Goal: Task Accomplishment & Management: Manage account settings

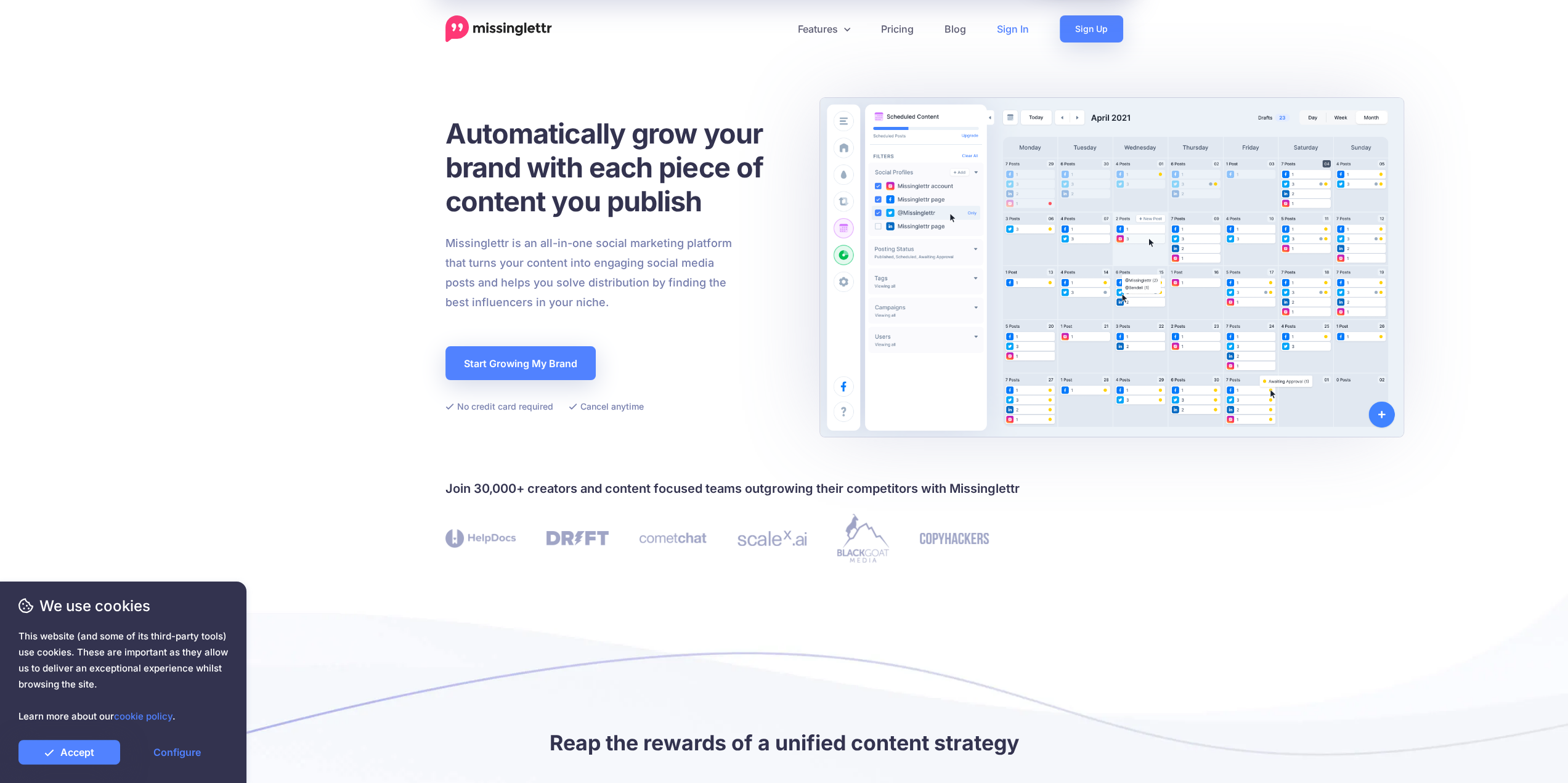
click at [1014, 25] on link "Sign In" at bounding box center [1013, 29] width 63 height 27
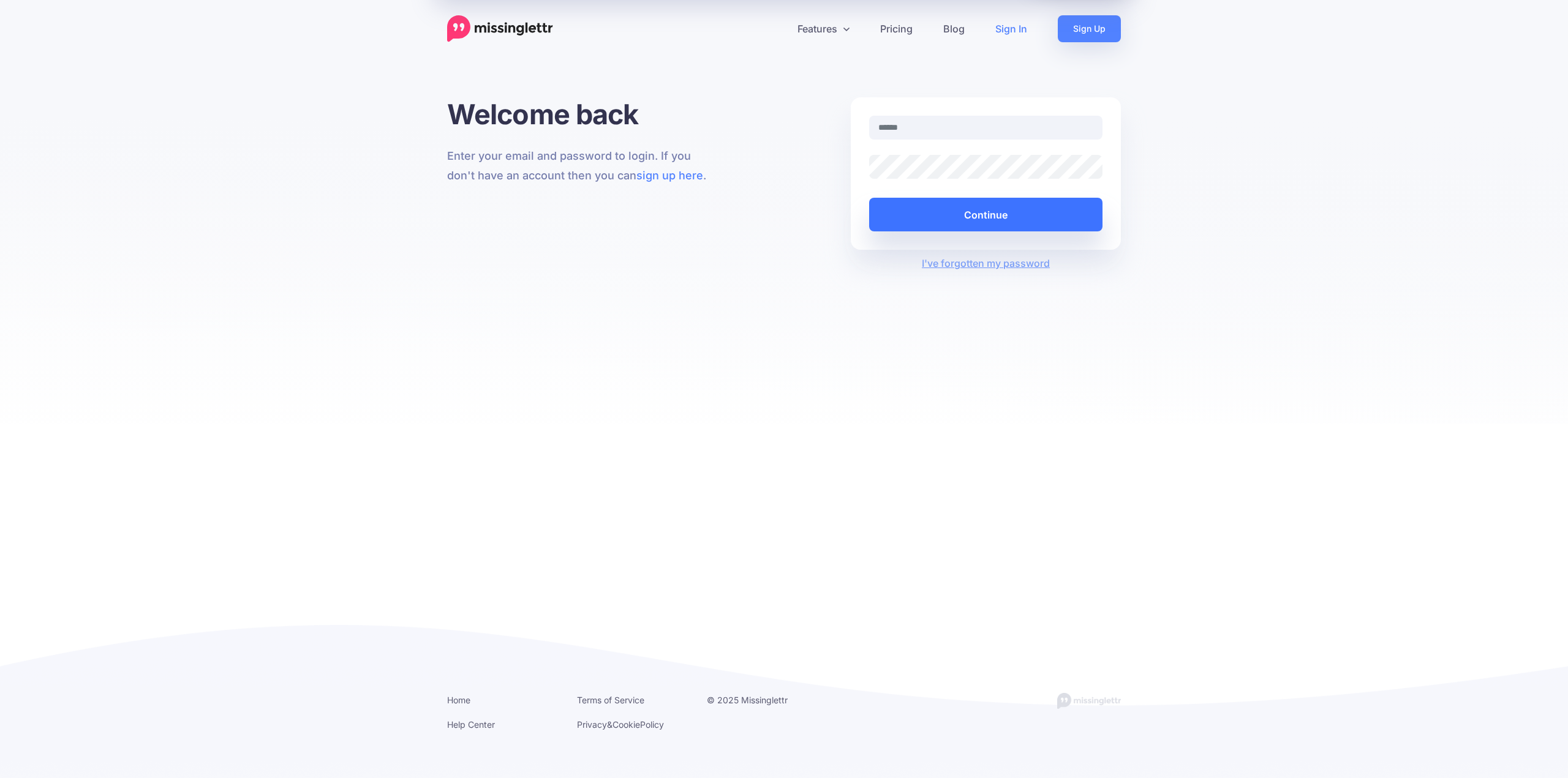
type input "**********"
click at [968, 204] on button "Continue" at bounding box center [986, 215] width 233 height 34
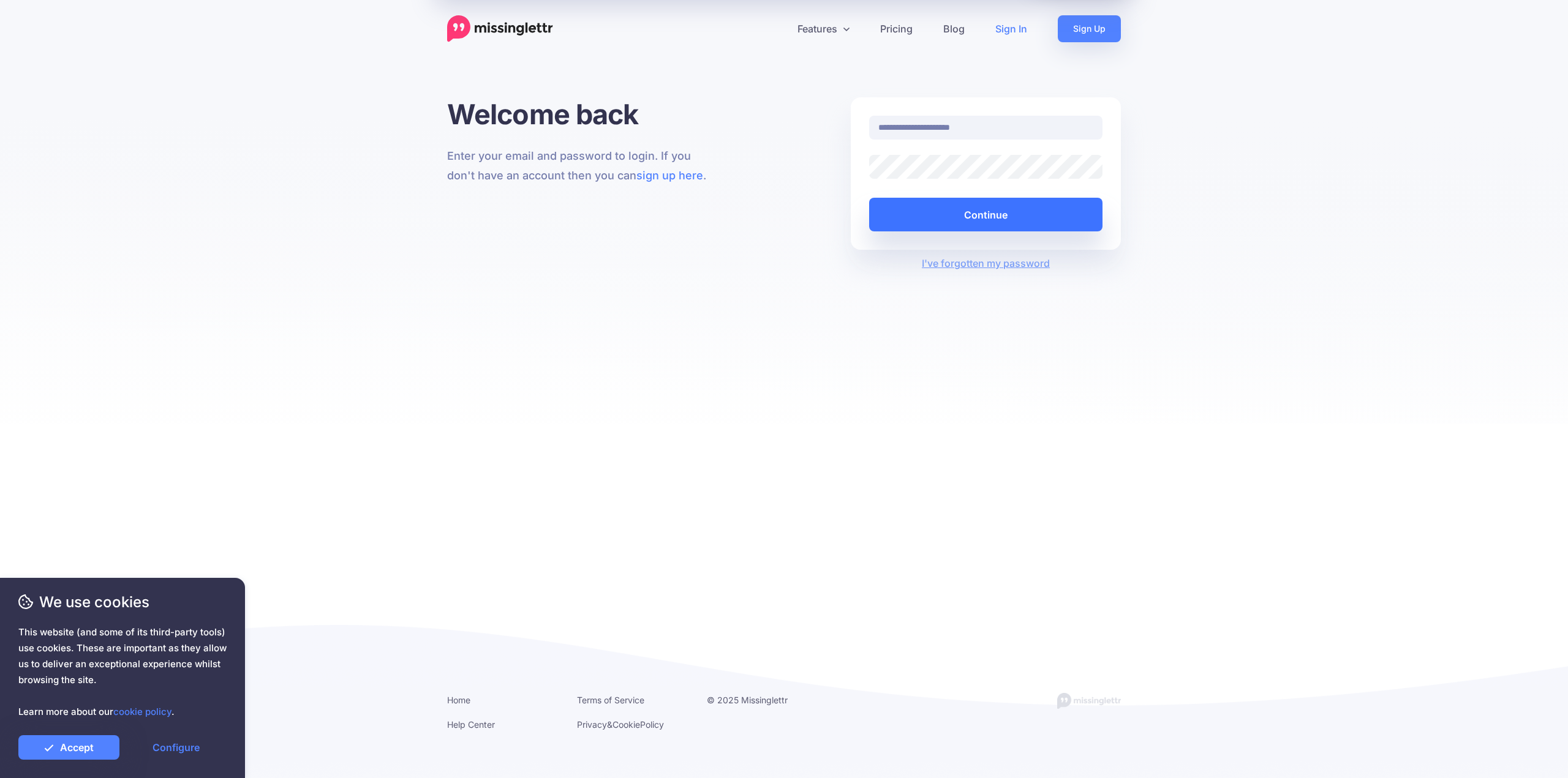
click at [971, 215] on button "Continue" at bounding box center [986, 215] width 233 height 34
